Goal: Task Accomplishment & Management: Use online tool/utility

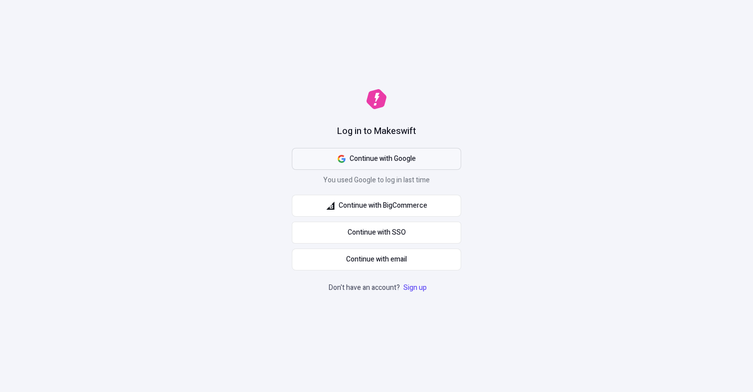
click at [427, 169] on button "Continue with Google" at bounding box center [376, 159] width 169 height 22
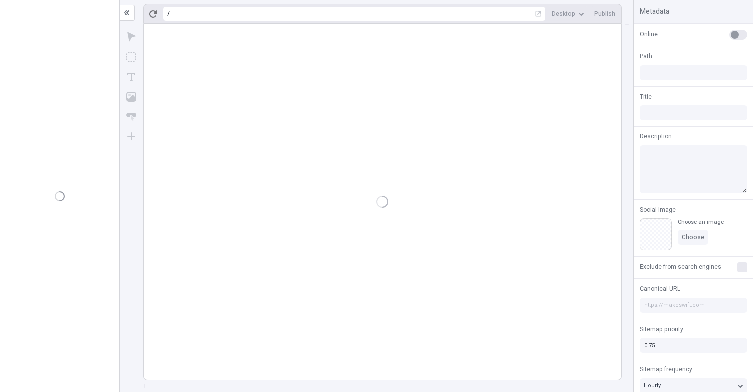
click at [445, 105] on div at bounding box center [382, 202] width 477 height 356
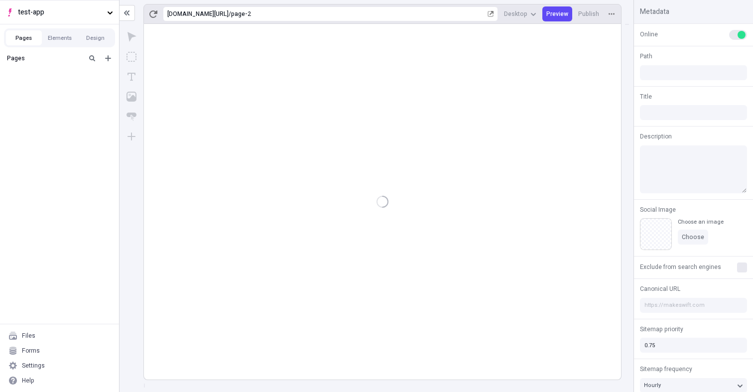
type input "/page-2"
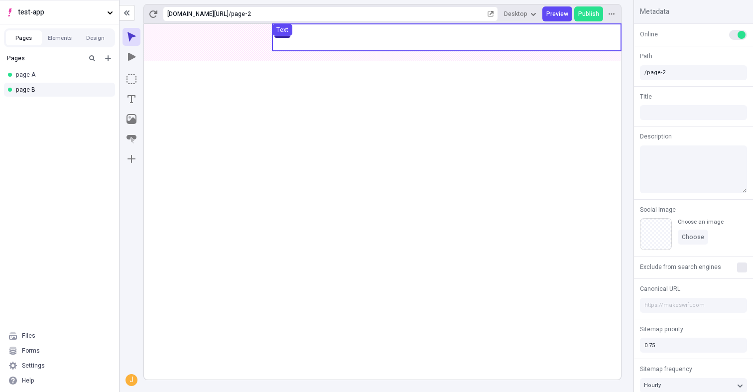
click at [312, 27] on use at bounding box center [447, 37] width 349 height 27
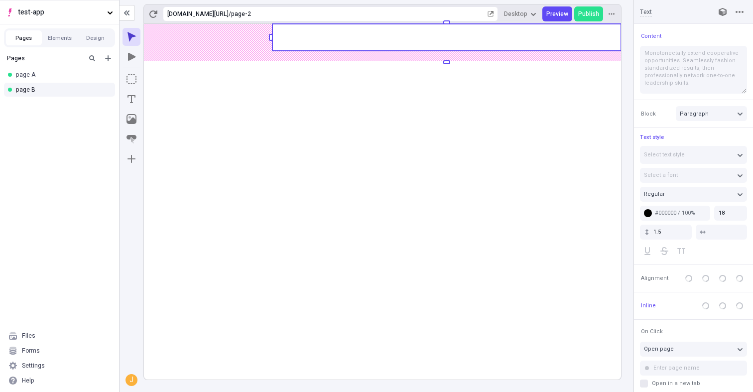
type input "85"
type input "0"
click at [171, 28] on body "test-app Pages Elements Design Pages page A page B Files Forms Settings Help [U…" at bounding box center [376, 196] width 753 height 392
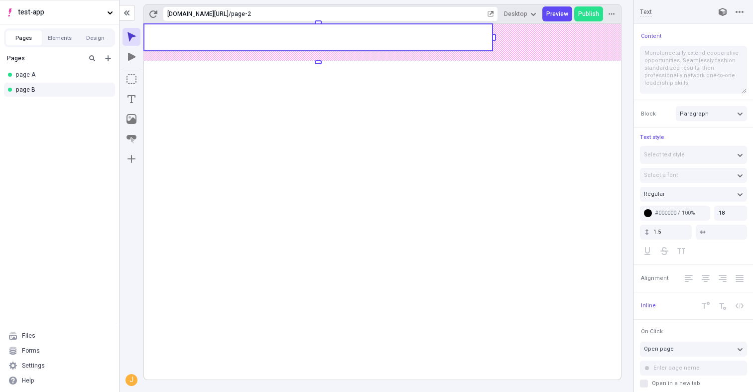
click at [292, 119] on rect at bounding box center [382, 202] width 477 height 356
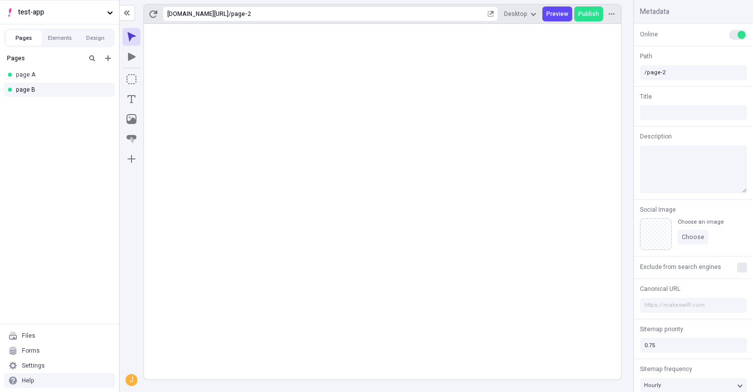
click at [438, 108] on rect at bounding box center [382, 202] width 477 height 356
click at [432, 149] on rect at bounding box center [382, 202] width 477 height 356
click at [301, 121] on rect at bounding box center [382, 202] width 477 height 356
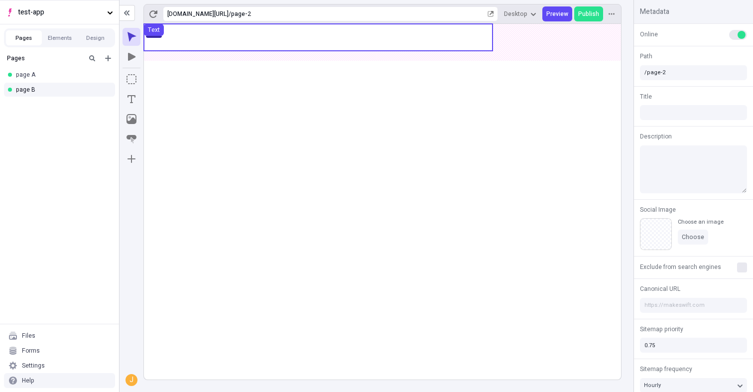
click at [494, 117] on rect at bounding box center [382, 202] width 477 height 356
